Goal: Task Accomplishment & Management: Use online tool/utility

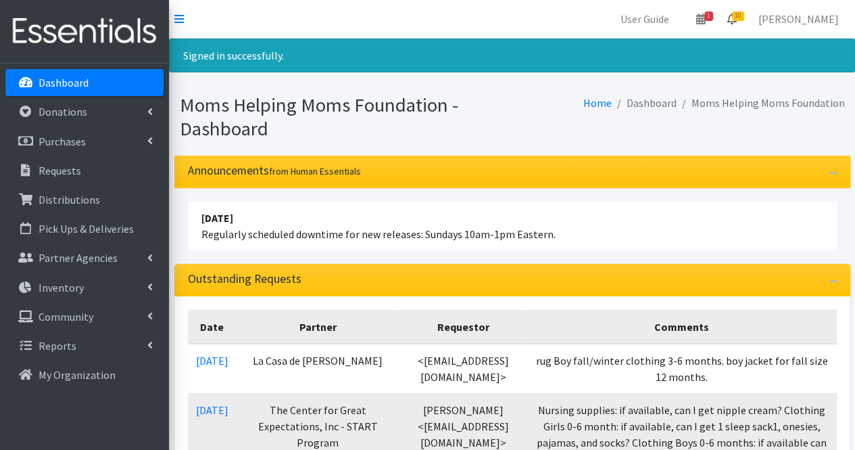
click at [744, 17] on span "10" at bounding box center [738, 15] width 12 height 9
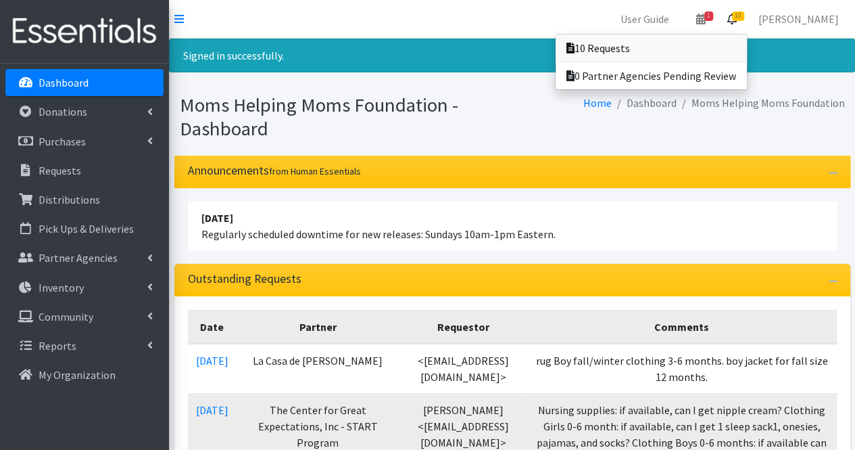
click at [736, 44] on link "10 Requests" at bounding box center [651, 47] width 191 height 27
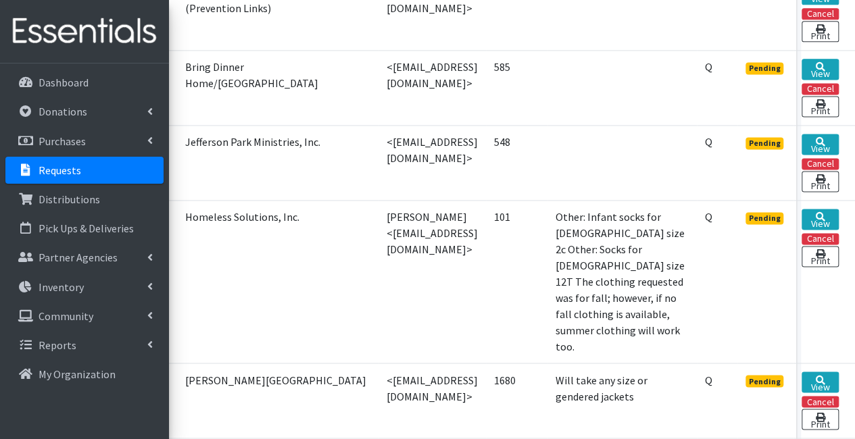
scroll to position [902, 115]
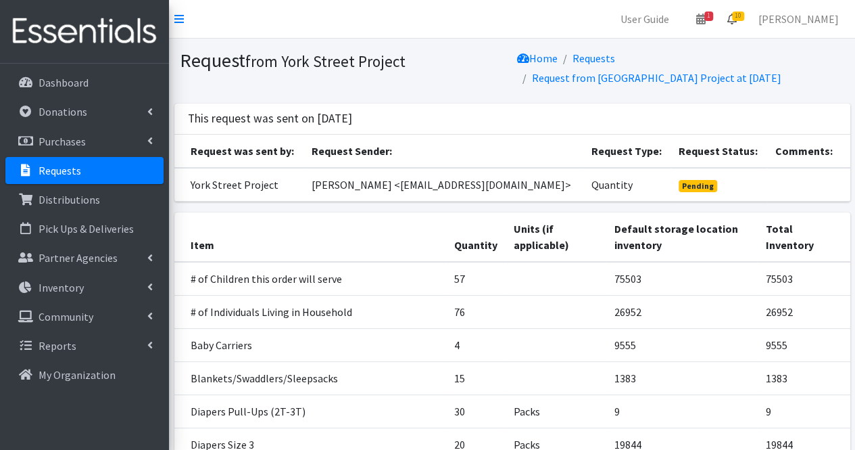
click at [748, 24] on link "10" at bounding box center [732, 18] width 31 height 27
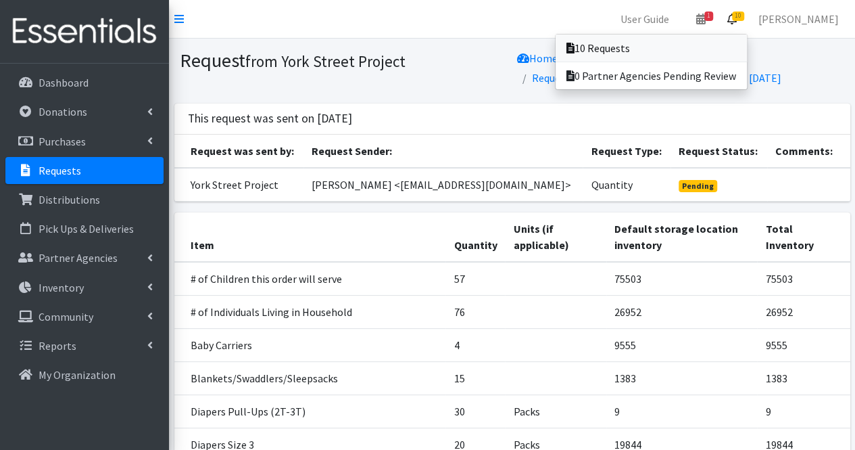
click at [721, 53] on link "10 Requests" at bounding box center [651, 47] width 191 height 27
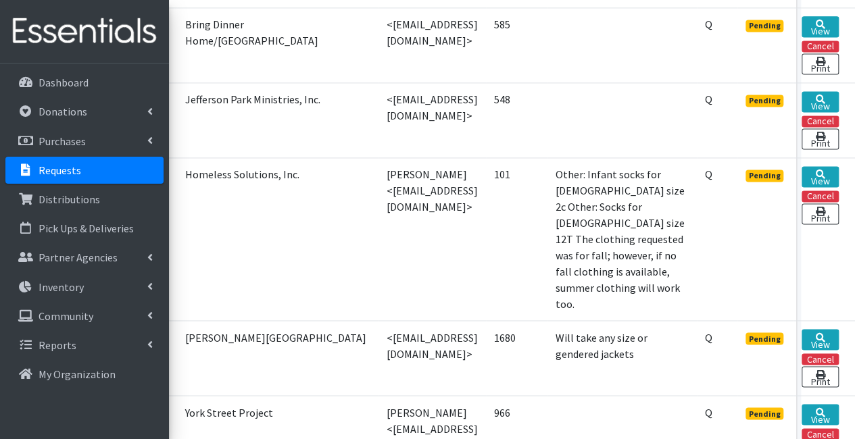
scroll to position [945, 115]
click at [818, 329] on link "View" at bounding box center [820, 339] width 37 height 21
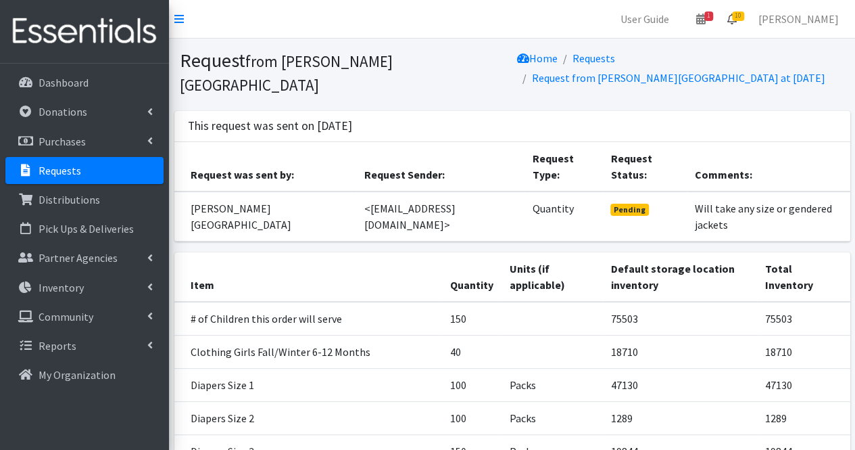
click at [744, 17] on span "10" at bounding box center [738, 15] width 12 height 9
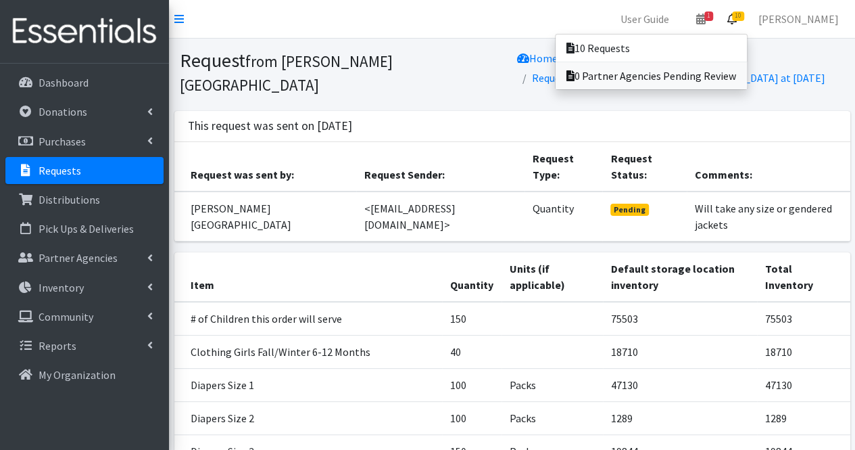
click at [709, 62] on link "0 Partner Agencies Pending Review" at bounding box center [651, 75] width 191 height 27
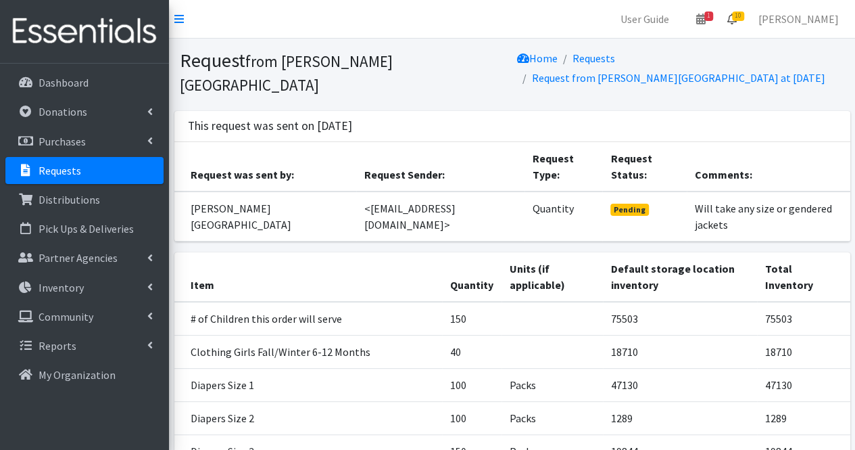
click at [737, 18] on icon at bounding box center [732, 19] width 9 height 11
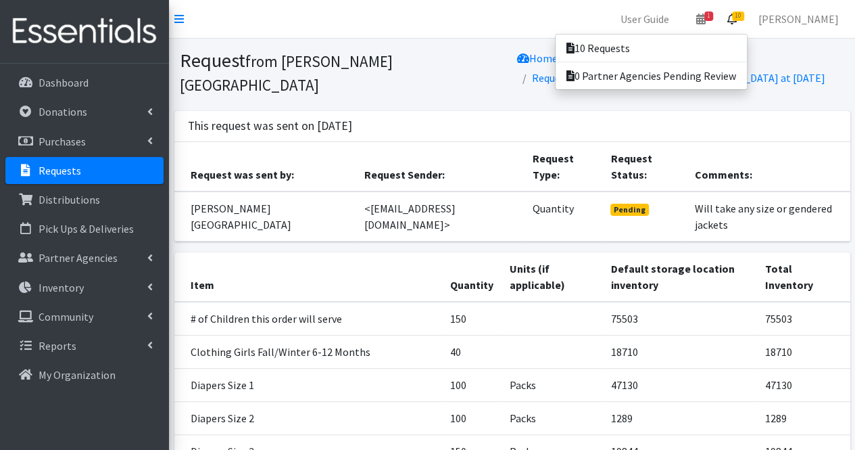
click at [737, 18] on icon at bounding box center [732, 19] width 9 height 11
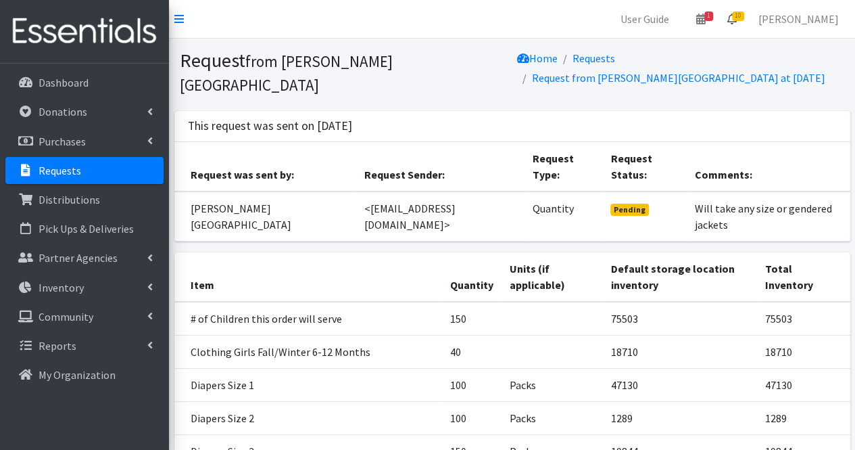
click at [737, 18] on icon at bounding box center [732, 19] width 9 height 11
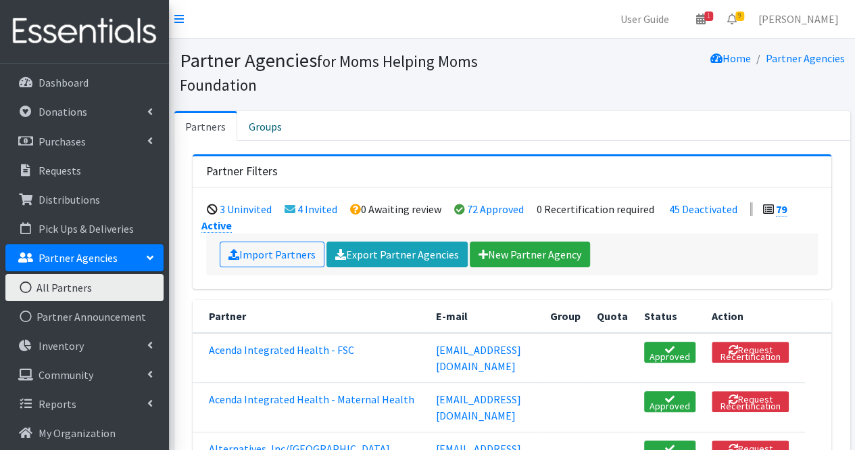
drag, startPoint x: 0, startPoint y: 0, endPoint x: 736, endPoint y: 45, distance: 737.0
click at [736, 45] on section "Partner Agencies for Moms Helping Moms Foundation Home Partner Agencies" at bounding box center [512, 75] width 686 height 72
click at [737, 20] on icon at bounding box center [732, 19] width 9 height 11
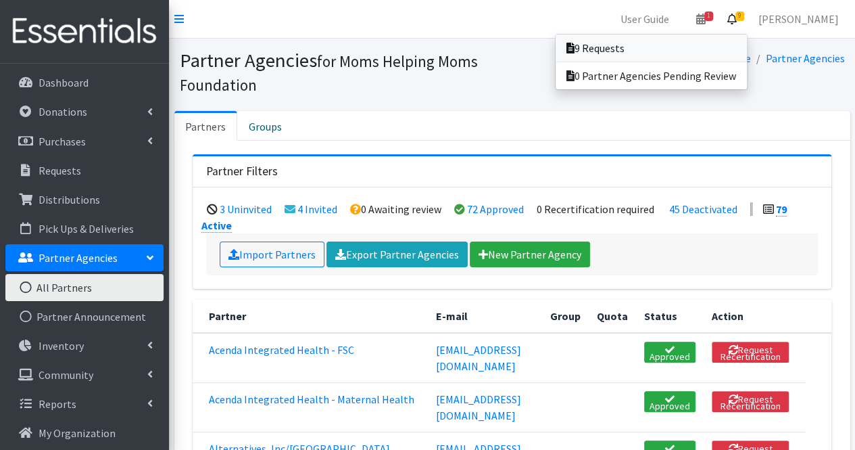
click at [719, 49] on link "9 Requests" at bounding box center [651, 47] width 191 height 27
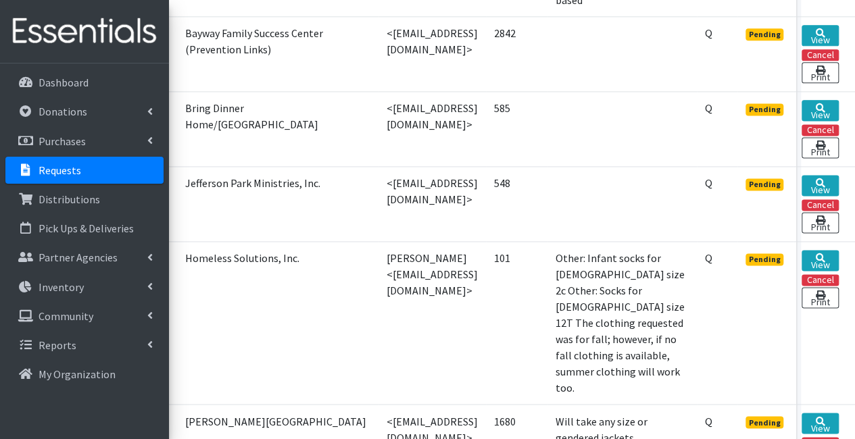
scroll to position [861, 115]
click at [822, 250] on link "View" at bounding box center [820, 260] width 37 height 21
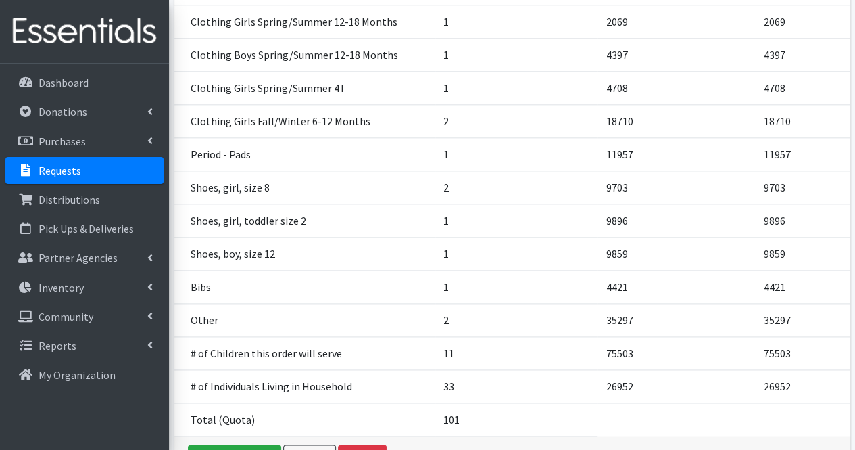
scroll to position [802, 0]
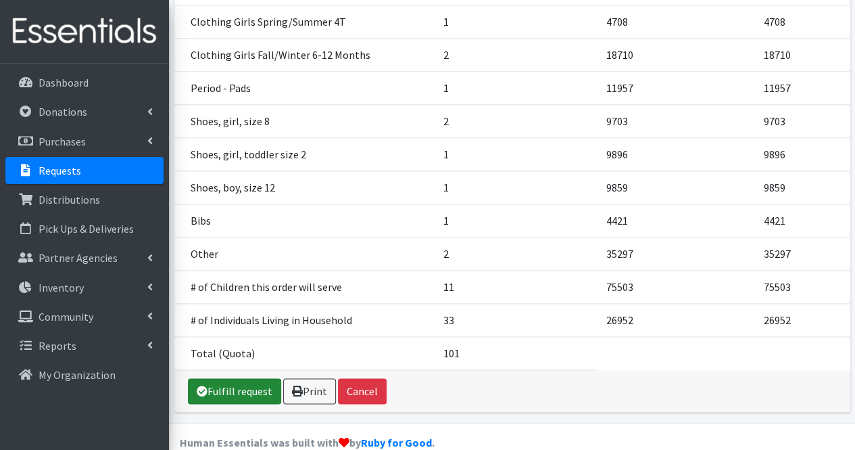
click at [252, 378] on link "Fulfill request" at bounding box center [234, 391] width 93 height 26
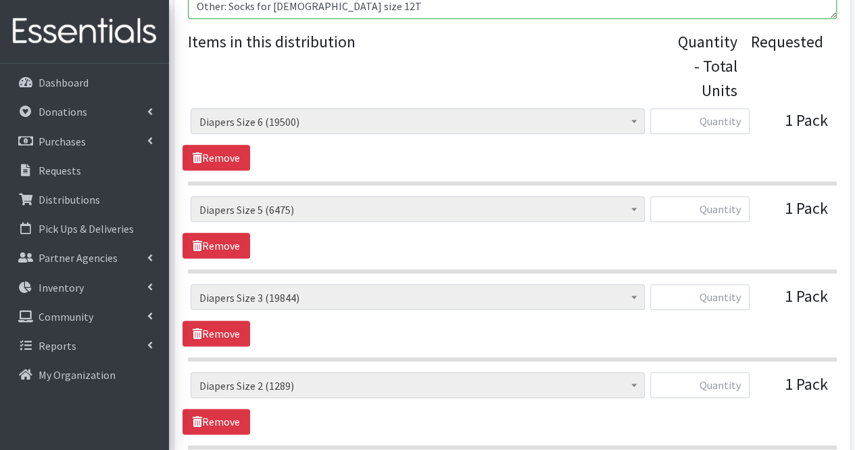
scroll to position [571, 0]
